Goal: Task Accomplishment & Management: Manage account settings

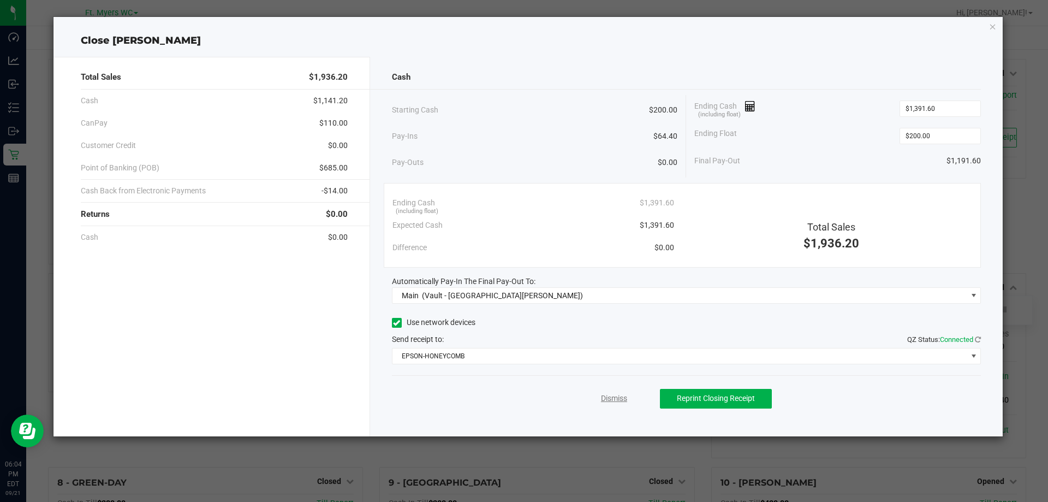
scroll to position [150, 0]
click at [619, 398] on link "Dismiss" at bounding box center [614, 397] width 26 height 11
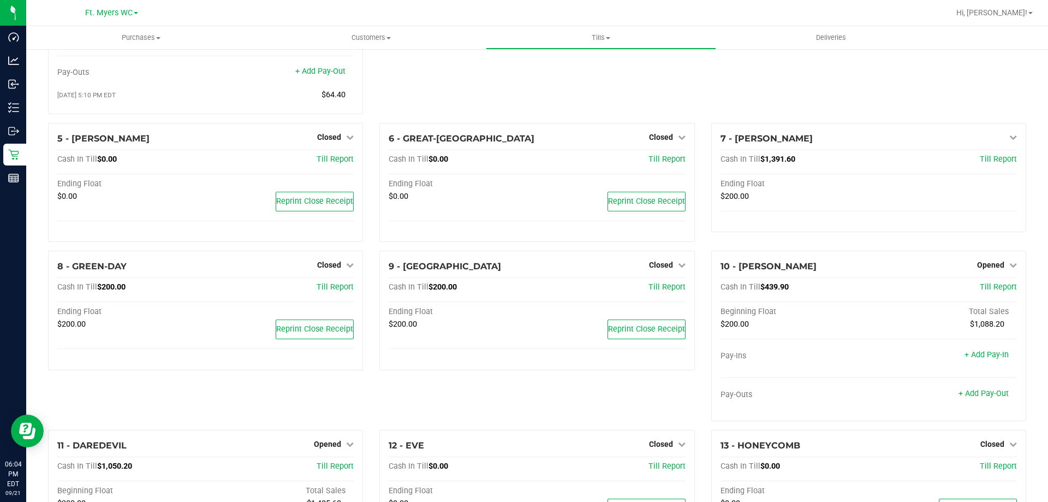
scroll to position [423, 0]
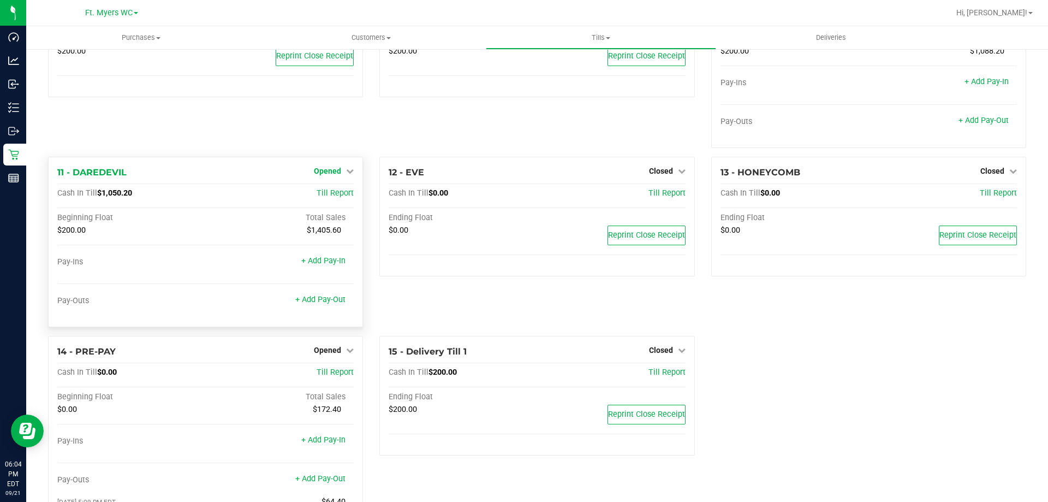
click at [329, 175] on span "Opened" at bounding box center [327, 170] width 27 height 9
click at [331, 198] on link "Close Till" at bounding box center [328, 193] width 29 height 9
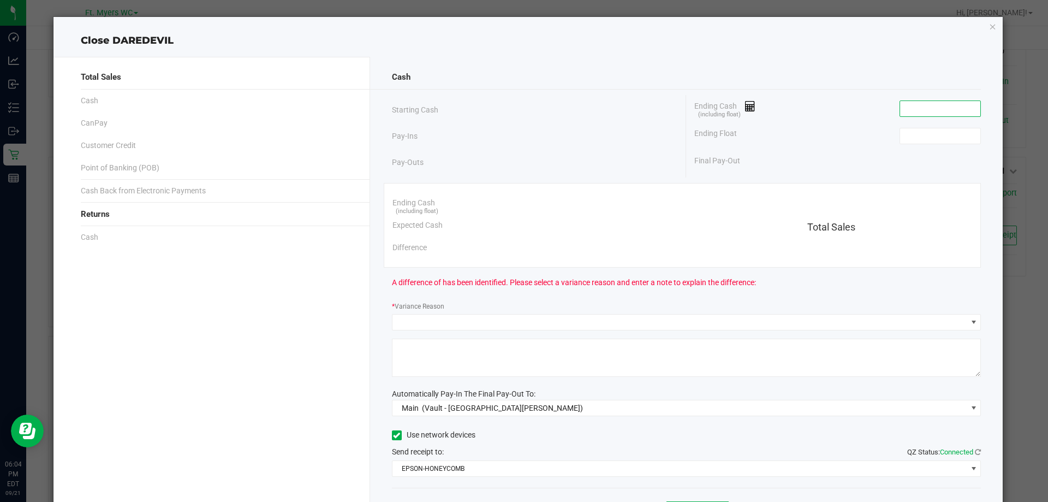
click at [956, 109] on input at bounding box center [940, 108] width 80 height 15
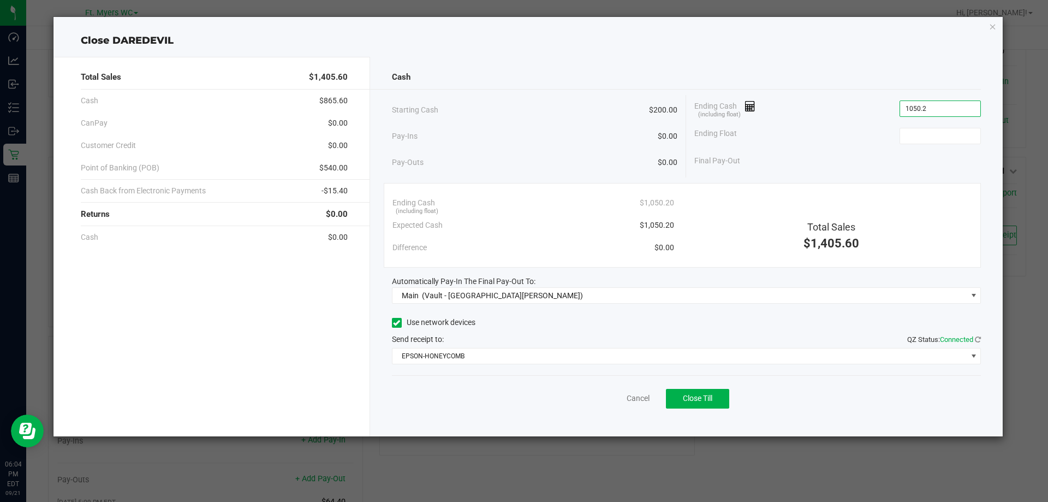
type input "$1,050.20"
type input "$200.00"
click at [709, 397] on span "Close Till" at bounding box center [697, 397] width 29 height 9
click at [598, 397] on div "Dismiss Reprint Closing Receipt" at bounding box center [686, 396] width 589 height 42
click at [604, 398] on link "Dismiss" at bounding box center [614, 397] width 26 height 11
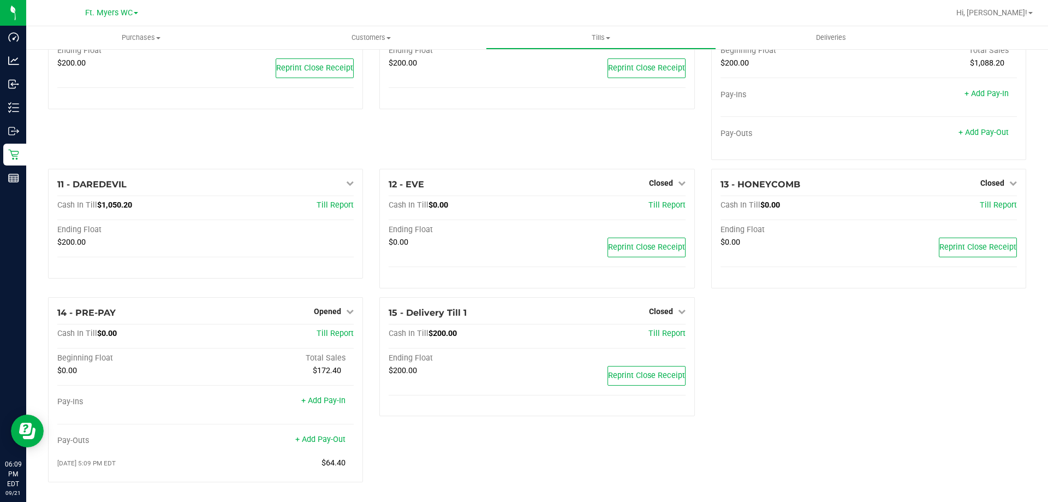
scroll to position [415, 0]
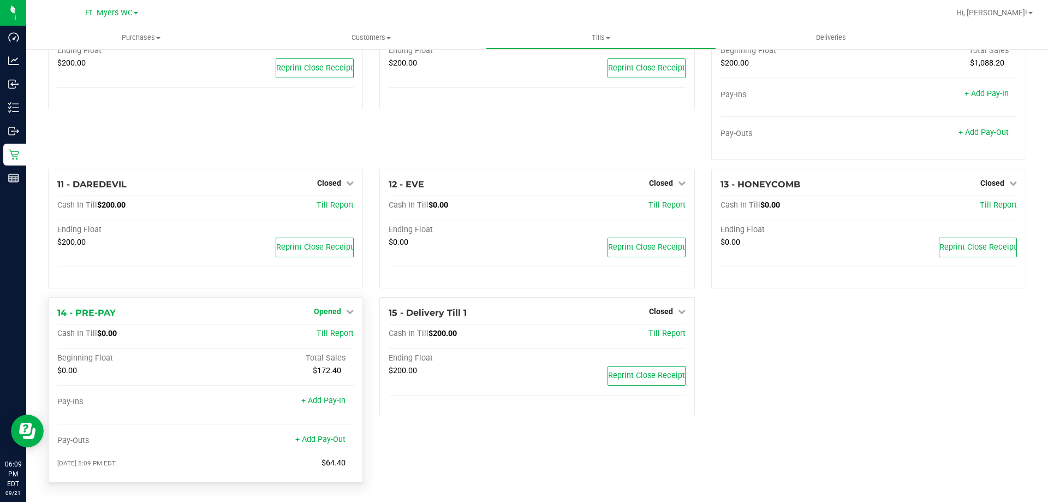
click at [330, 311] on span "Opened" at bounding box center [327, 311] width 27 height 9
click at [329, 332] on link "Close Till" at bounding box center [328, 333] width 29 height 9
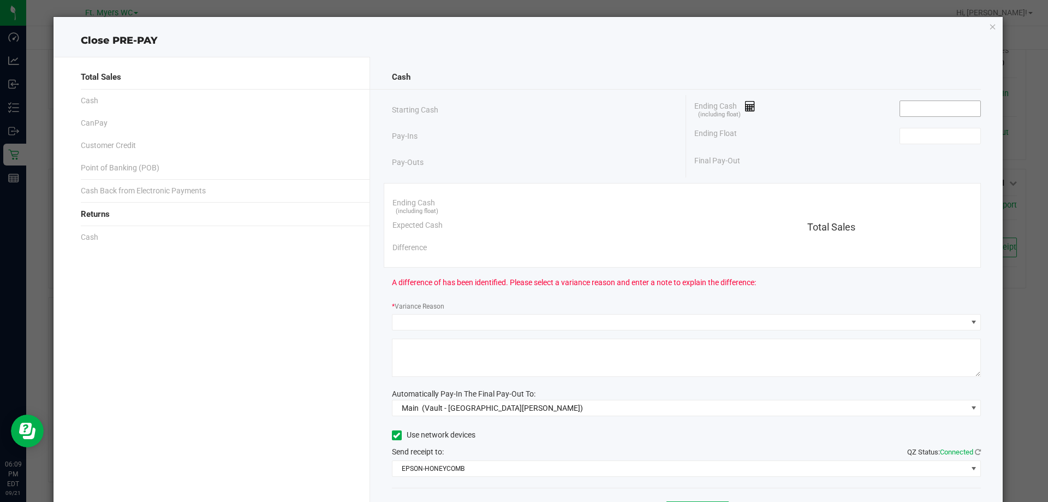
click at [950, 108] on input at bounding box center [940, 108] width 80 height 15
type input "$0.00"
click at [941, 135] on input at bounding box center [940, 135] width 80 height 15
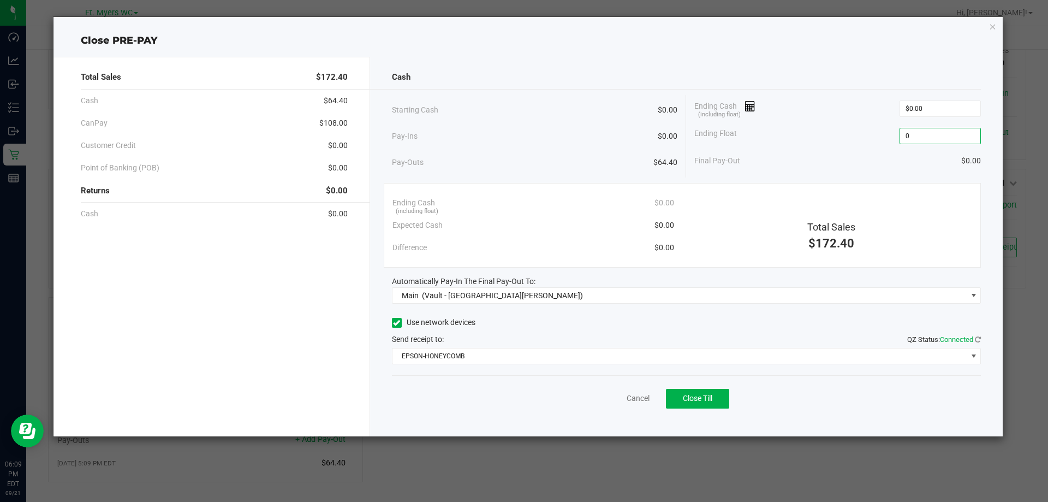
type input "$0.00"
click at [803, 120] on div "Ending Cash (including float) $0.00" at bounding box center [837, 108] width 286 height 27
click at [703, 397] on span "Close Till" at bounding box center [697, 397] width 29 height 9
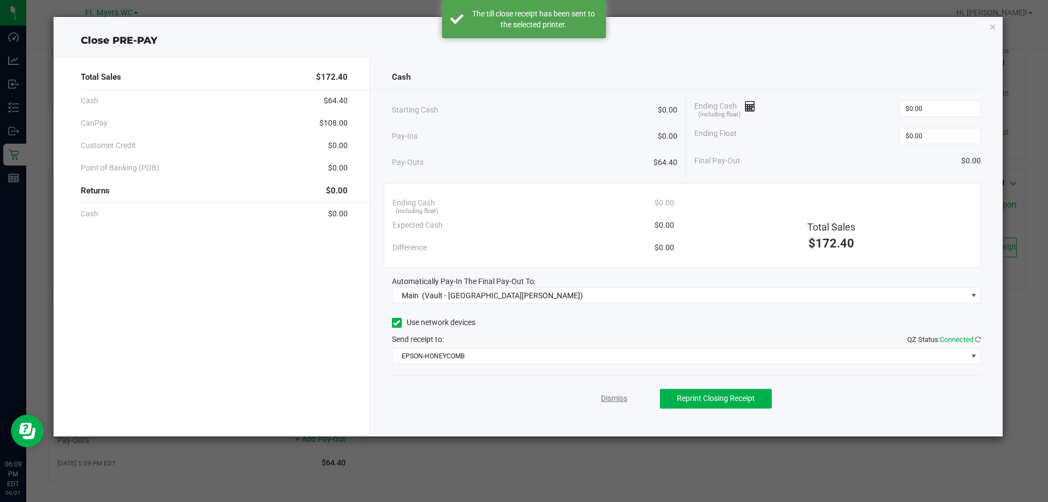
click at [620, 396] on link "Dismiss" at bounding box center [614, 397] width 26 height 11
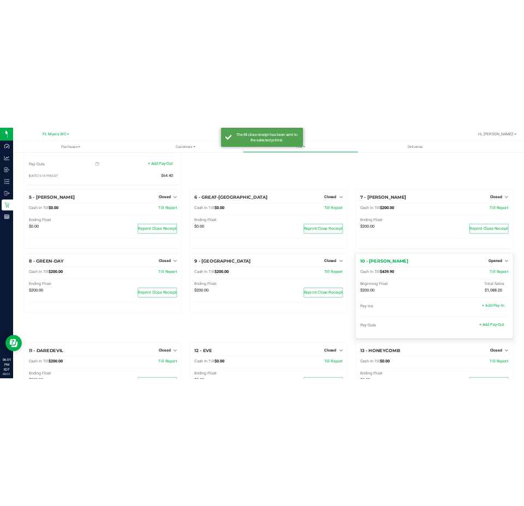
scroll to position [130, 0]
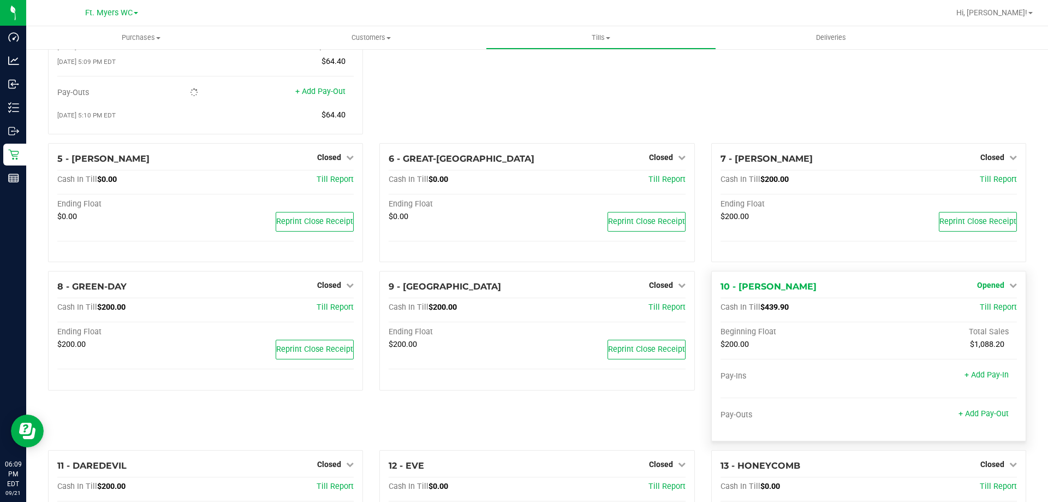
click at [982, 287] on span "Opened" at bounding box center [990, 284] width 27 height 9
click at [981, 311] on link "Close Till" at bounding box center [991, 307] width 29 height 9
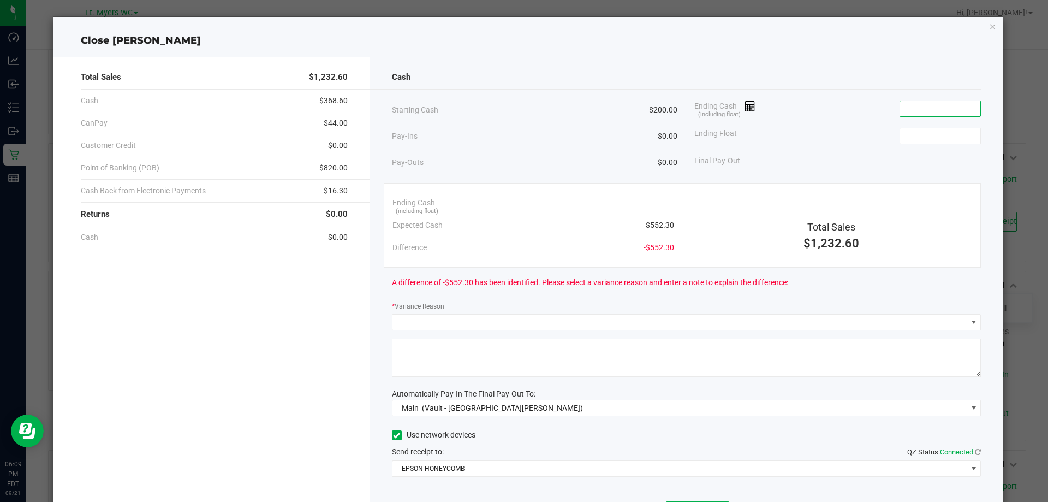
click at [938, 115] on input at bounding box center [940, 108] width 80 height 15
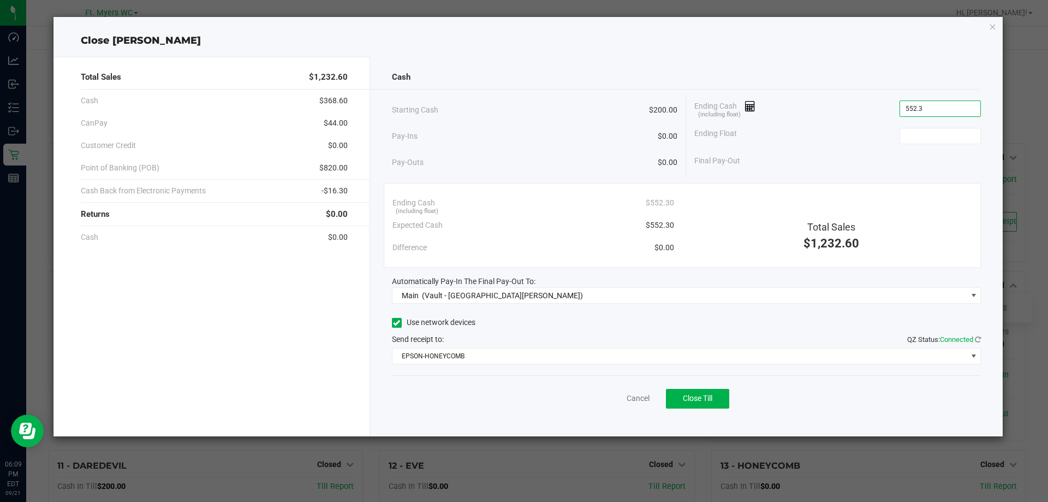
type input "$552.30"
click at [944, 124] on div "Ending Float" at bounding box center [837, 135] width 286 height 27
drag, startPoint x: 937, startPoint y: 151, endPoint x: 936, endPoint y: 139, distance: 12.6
click at [936, 151] on div "Final Pay-Out" at bounding box center [837, 161] width 286 height 22
click at [936, 137] on input at bounding box center [940, 135] width 80 height 15
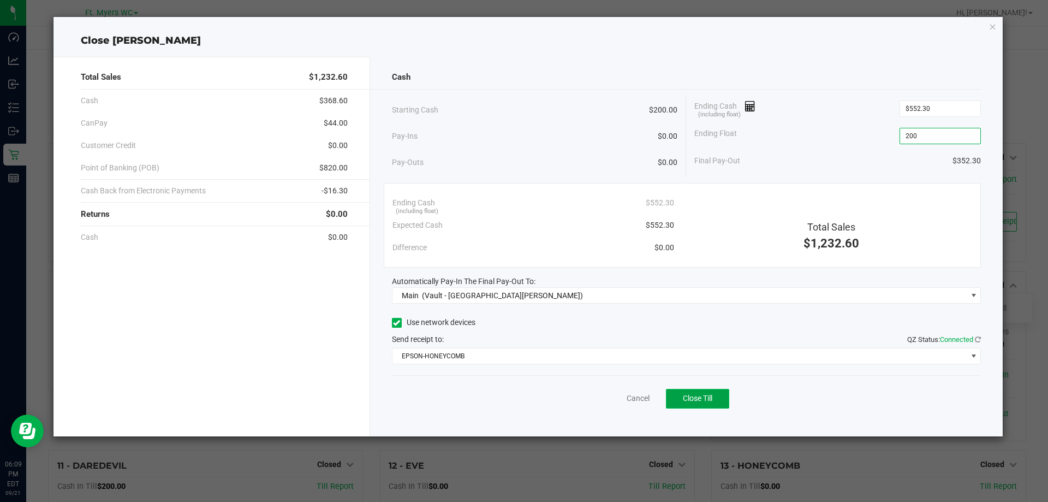
type input "$200.00"
click at [700, 392] on button "Close Till" at bounding box center [697, 399] width 63 height 20
click at [622, 402] on link "Dismiss" at bounding box center [614, 397] width 26 height 11
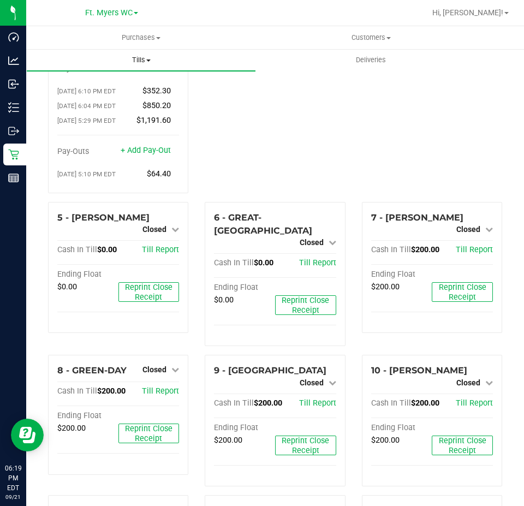
click at [147, 62] on span "Tills" at bounding box center [141, 60] width 229 height 10
click at [123, 98] on span "Reconcile e-payments" at bounding box center [80, 101] width 109 height 9
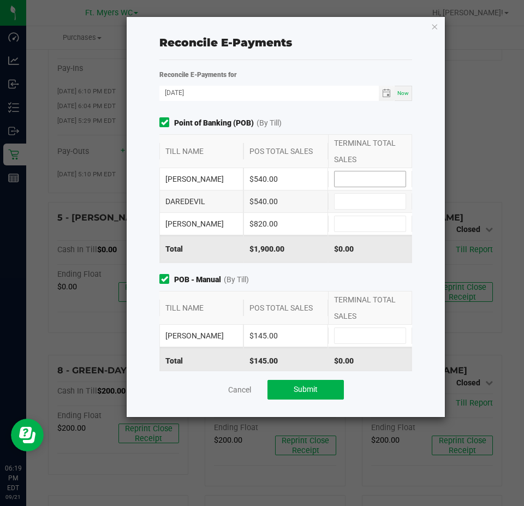
click at [359, 176] on input at bounding box center [370, 178] width 71 height 15
type input "$540.00"
click at [359, 211] on div "DAREDEVIL $540.00" at bounding box center [285, 201] width 253 height 22
click at [360, 205] on input at bounding box center [370, 201] width 71 height 15
type input "$540.00"
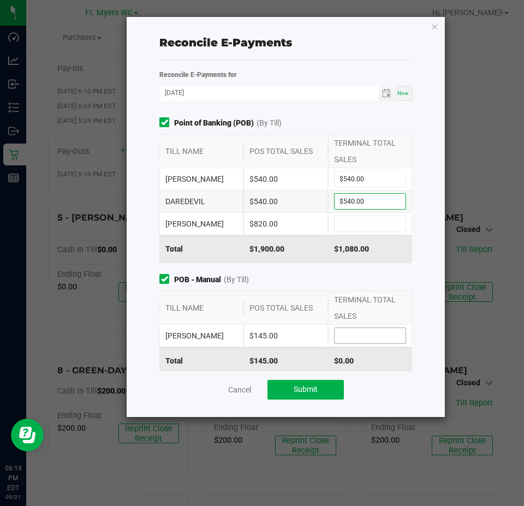
click at [365, 333] on input at bounding box center [370, 335] width 71 height 15
type input "$145.00"
click at [356, 228] on input at bounding box center [370, 223] width 71 height 15
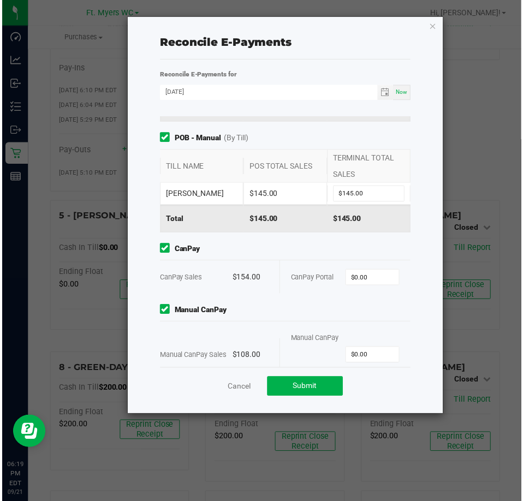
scroll to position [170, 0]
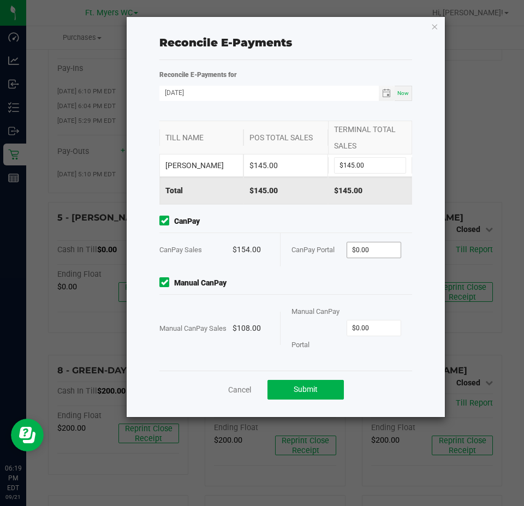
type input "$820.00"
click at [365, 253] on input "0" at bounding box center [374, 249] width 54 height 15
type input "$154.00"
click at [369, 321] on input "0" at bounding box center [374, 327] width 54 height 15
type input "$108.00"
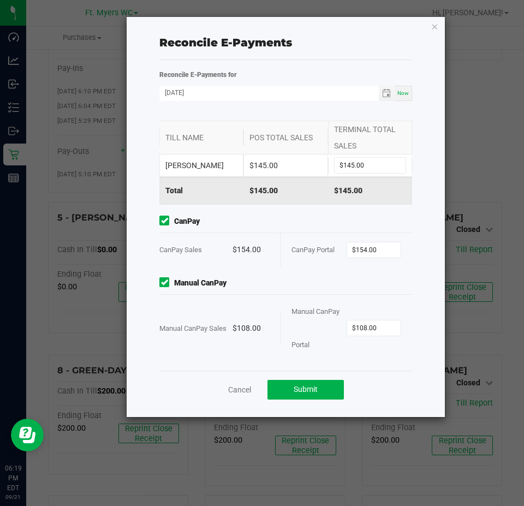
click at [262, 290] on div "Manual CanPay Manual CanPay Sales $108.00 Manual CanPay Portal $108.00" at bounding box center [285, 319] width 269 height 84
click at [300, 395] on button "Submit" at bounding box center [305, 390] width 76 height 20
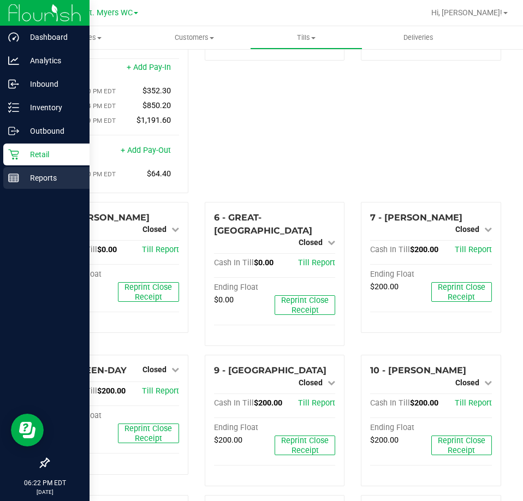
click at [28, 170] on div "Reports" at bounding box center [46, 178] width 86 height 22
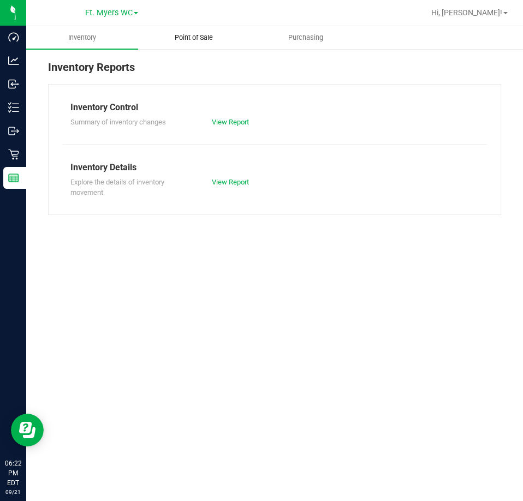
click at [189, 35] on span "Point of Sale" at bounding box center [194, 38] width 68 height 10
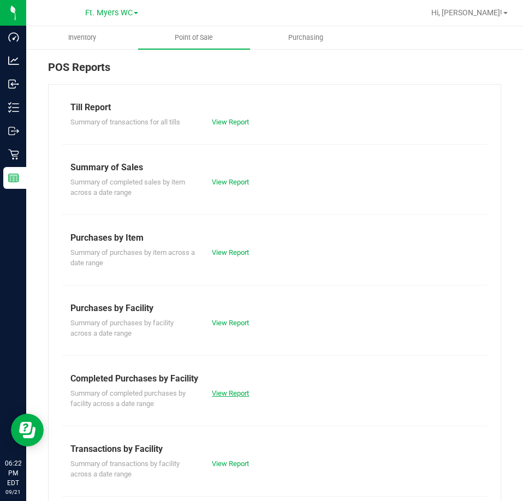
click at [241, 389] on link "View Report" at bounding box center [230, 393] width 37 height 8
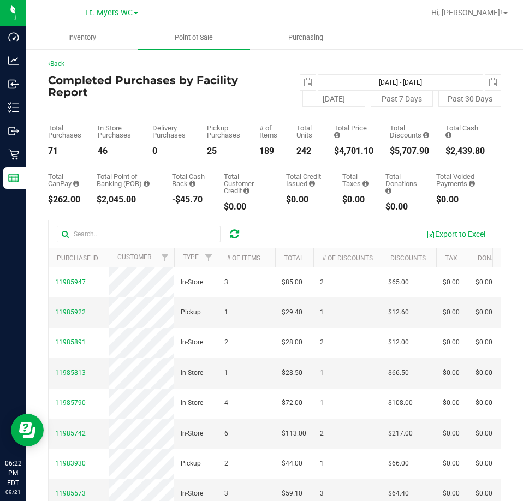
drag, startPoint x: 61, startPoint y: 154, endPoint x: 45, endPoint y: 154, distance: 16.4
click at [45, 154] on div "Back Completed Purchases by Facility Report [DATE] [DATE] - [DATE] [DATE] [DATE…" at bounding box center [274, 335] width 497 height 575
copy div "71"
drag, startPoint x: 361, startPoint y: 151, endPoint x: 330, endPoint y: 147, distance: 31.3
click at [330, 147] on div "Total Purchases 71 In Store Purchases 46 Delivery Purchases 0 Pickup Purchases …" at bounding box center [274, 131] width 453 height 49
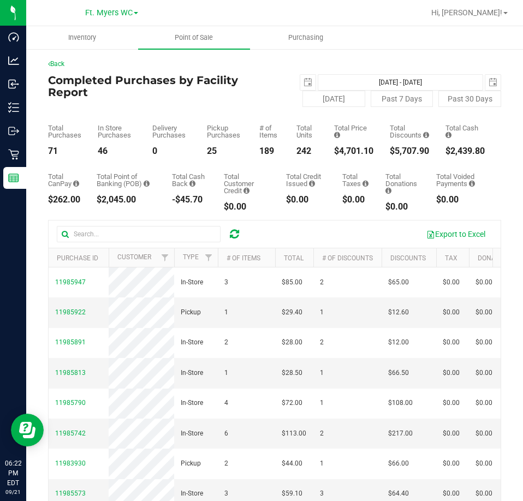
copy div "4,701.10"
click at [300, 81] on span "select" at bounding box center [307, 82] width 15 height 15
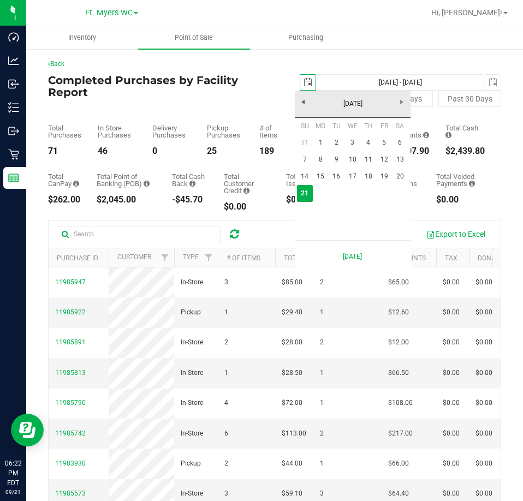
scroll to position [0, 27]
click at [319, 176] on link "15" at bounding box center [321, 176] width 16 height 17
type input "[DATE]"
type input "[DATE] - [DATE]"
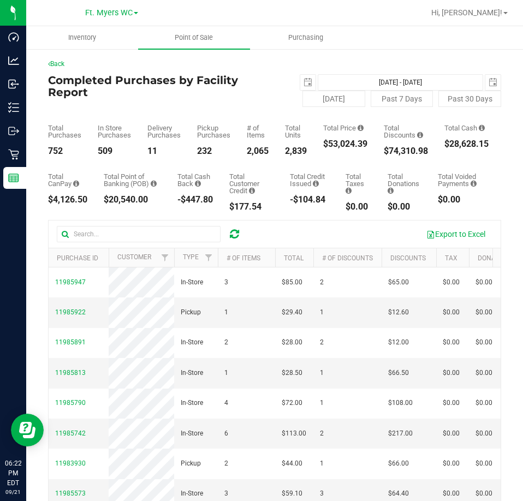
drag, startPoint x: 370, startPoint y: 144, endPoint x: 329, endPoint y: 146, distance: 41.0
click at [329, 146] on div "Total Purchases 752 In Store Purchases 509 Delivery Purchases 11 Pickup Purchas…" at bounding box center [274, 131] width 453 height 49
copy div "53,024.39"
click at [306, 83] on span "select" at bounding box center [307, 82] width 9 height 9
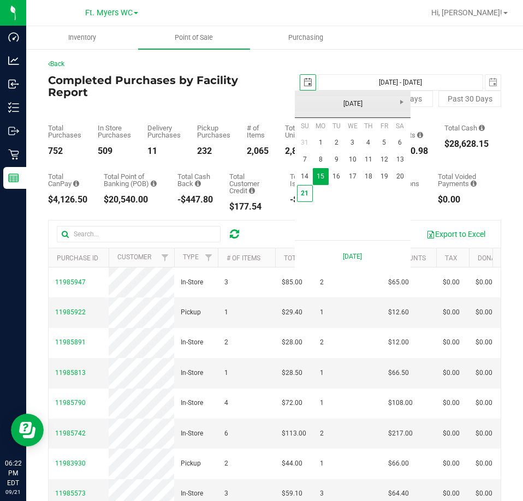
scroll to position [0, 27]
click at [323, 143] on link "1" at bounding box center [321, 142] width 16 height 17
type input "[DATE]"
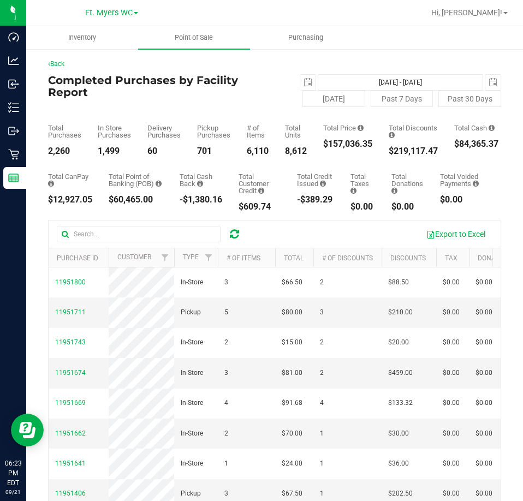
drag, startPoint x: 378, startPoint y: 144, endPoint x: 330, endPoint y: 145, distance: 48.6
click at [330, 145] on div "Total Purchases 2,260 In Store Purchases 1,499 Delivery Purchases 60 Pickup Pur…" at bounding box center [274, 131] width 453 height 49
copy div "157,036.35"
click at [318, 98] on button "[DATE]" at bounding box center [333, 99] width 63 height 16
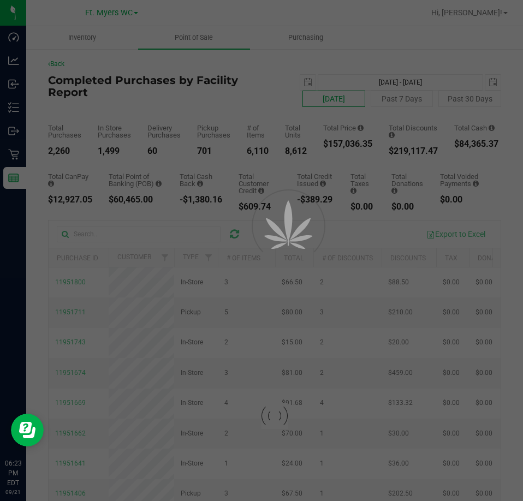
type input "[DATE] - [DATE]"
type input "[DATE]"
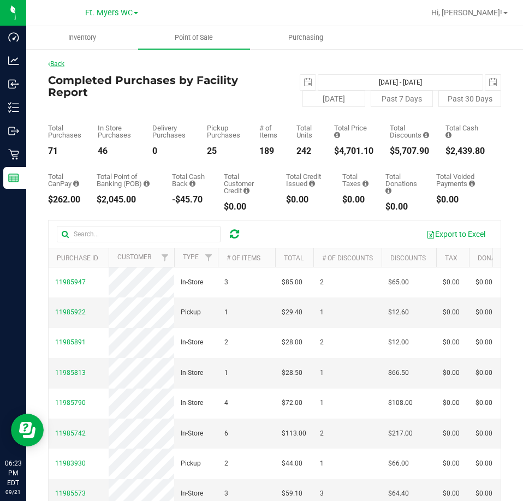
click at [64, 67] on link "Back" at bounding box center [56, 64] width 16 height 8
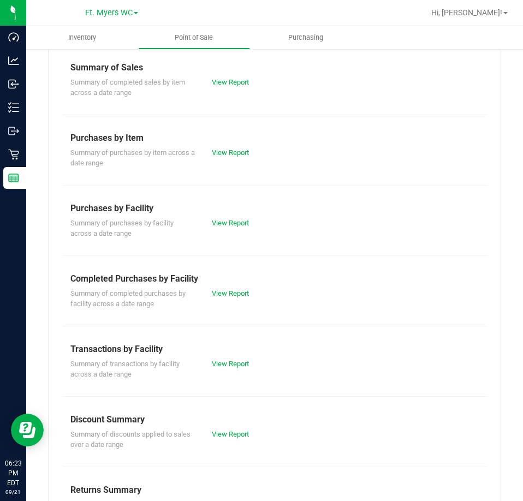
scroll to position [109, 0]
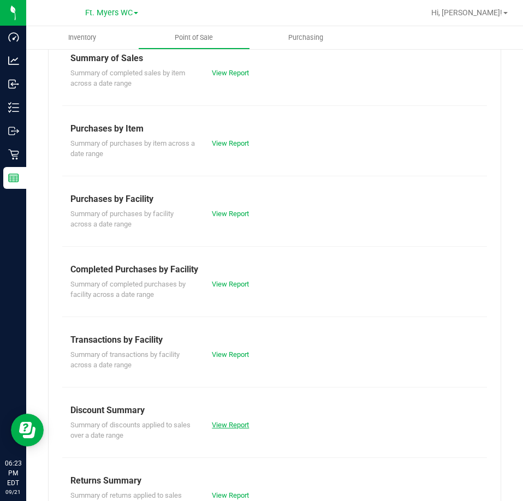
click at [223, 421] on link "View Report" at bounding box center [230, 425] width 37 height 8
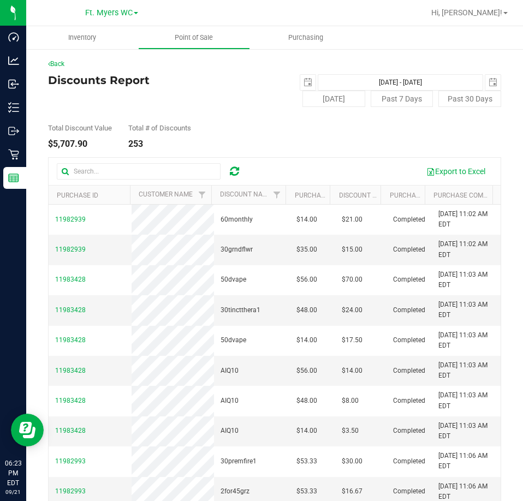
drag, startPoint x: 92, startPoint y: 145, endPoint x: 54, endPoint y: 136, distance: 38.8
click at [54, 136] on div "Total Discount Value $5,707.90" at bounding box center [80, 136] width 64 height 24
copy div "5,707.90"
